Goal: Task Accomplishment & Management: Manage account settings

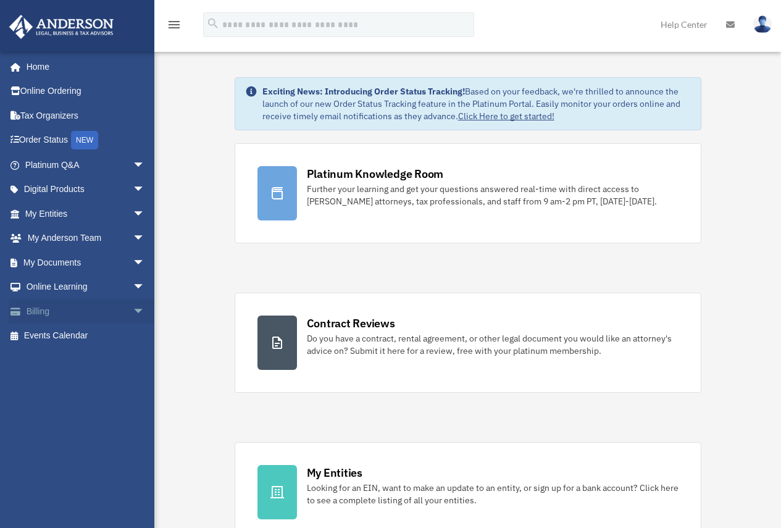
click at [133, 311] on span "arrow_drop_down" at bounding box center [145, 311] width 25 height 25
click at [89, 342] on link "$ Open Invoices" at bounding box center [90, 335] width 146 height 25
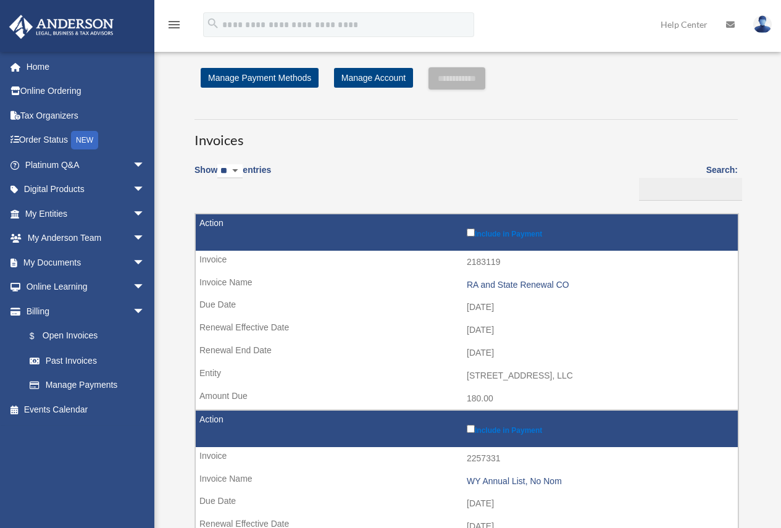
click at [765, 29] on img at bounding box center [762, 24] width 19 height 18
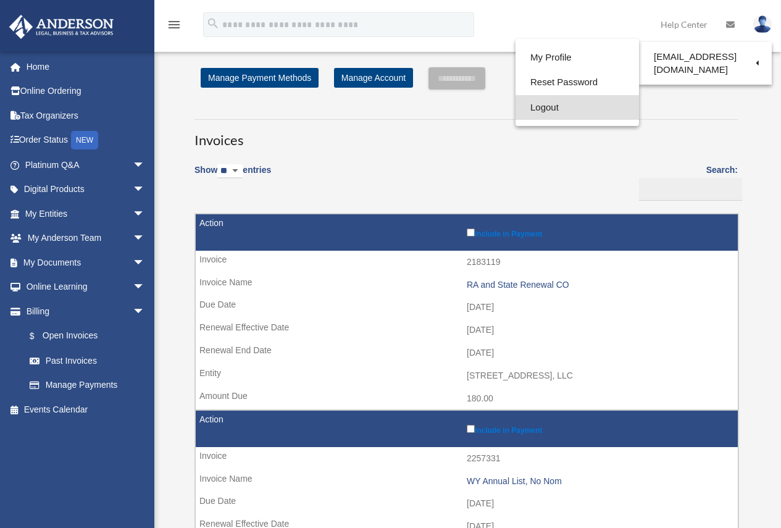
click at [530, 105] on link "Logout" at bounding box center [576, 107] width 123 height 25
